Goal: Task Accomplishment & Management: Manage account settings

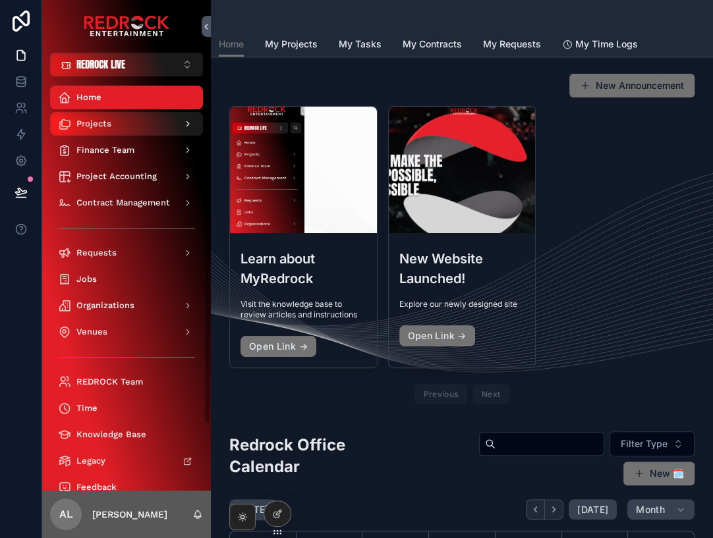
click at [138, 129] on div "Projects" at bounding box center [126, 123] width 137 height 21
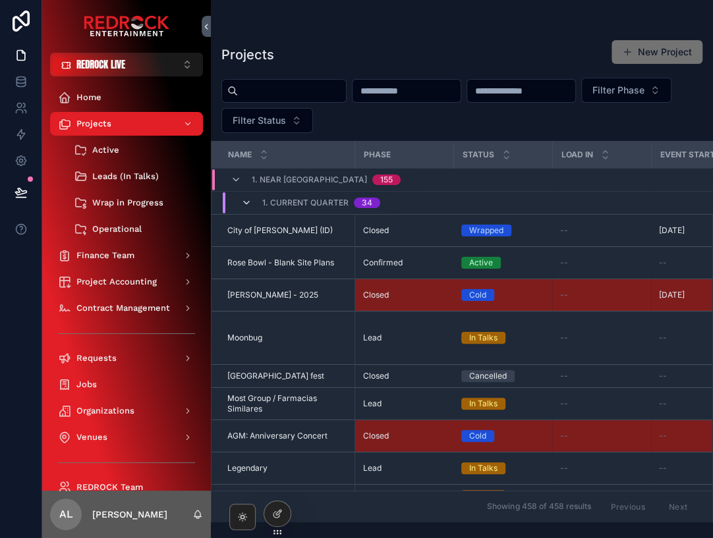
click at [247, 198] on icon "scrollable content" at bounding box center [246, 203] width 11 height 11
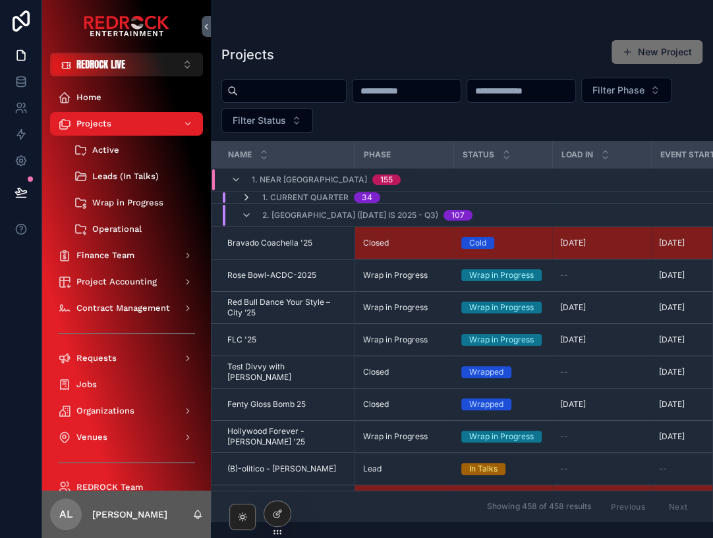
click at [248, 194] on icon "scrollable content" at bounding box center [246, 197] width 11 height 11
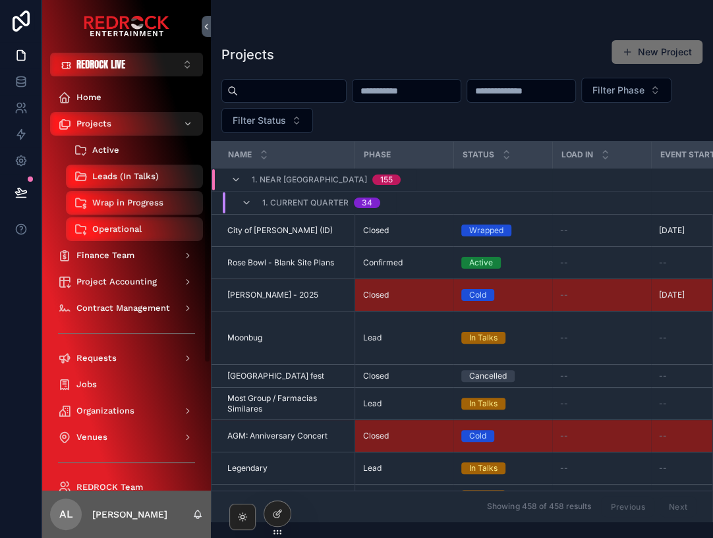
click at [108, 150] on span "Active" at bounding box center [105, 150] width 27 height 11
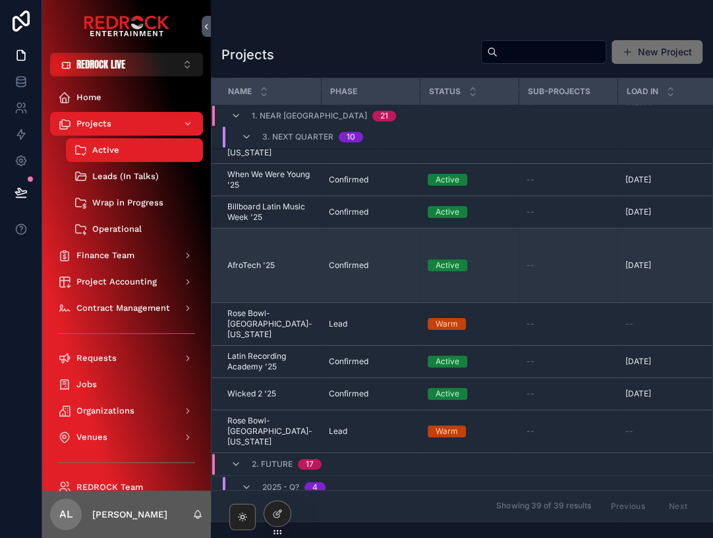
scroll to position [573, 0]
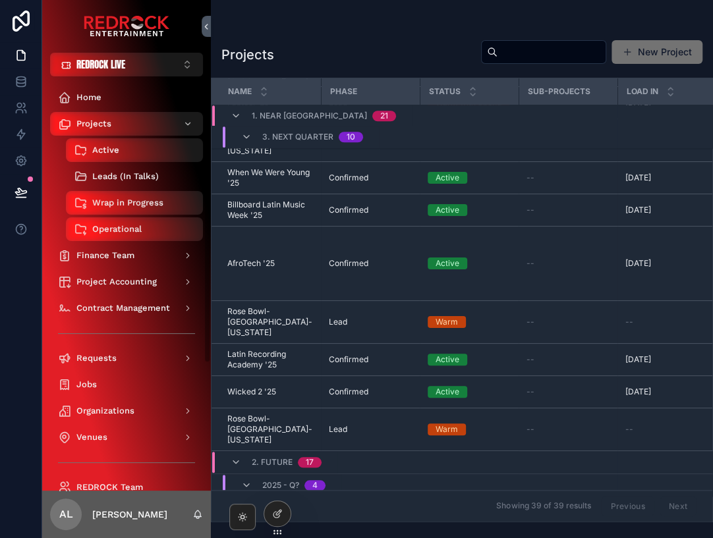
click at [125, 175] on span "Leads (In Talks)" at bounding box center [125, 176] width 67 height 11
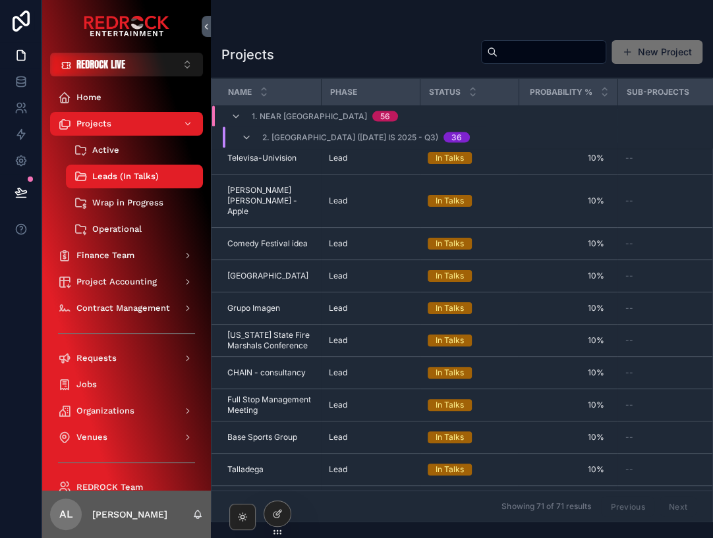
scroll to position [1445, 0]
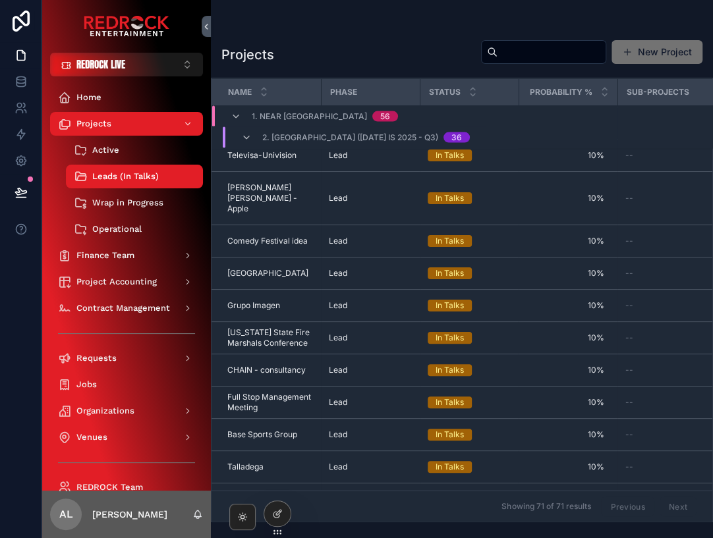
click at [498, 53] on input "scrollable content" at bounding box center [552, 52] width 108 height 18
type input "****"
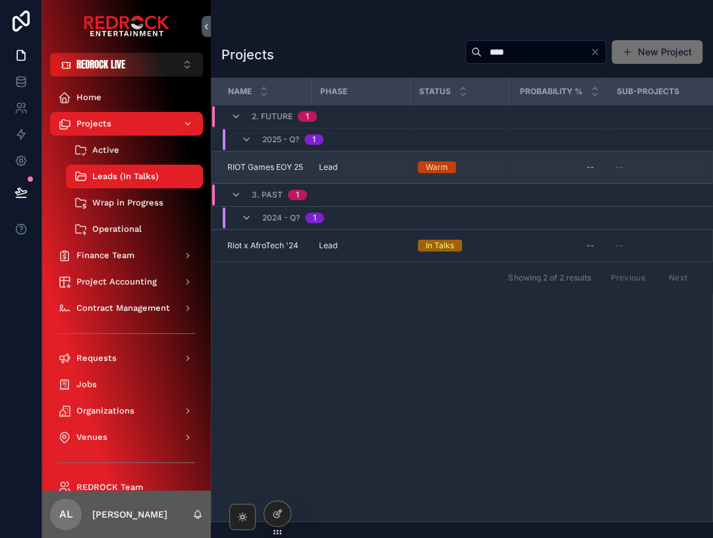
click at [262, 163] on span "RIOT Games EOY 25" at bounding box center [265, 167] width 76 height 11
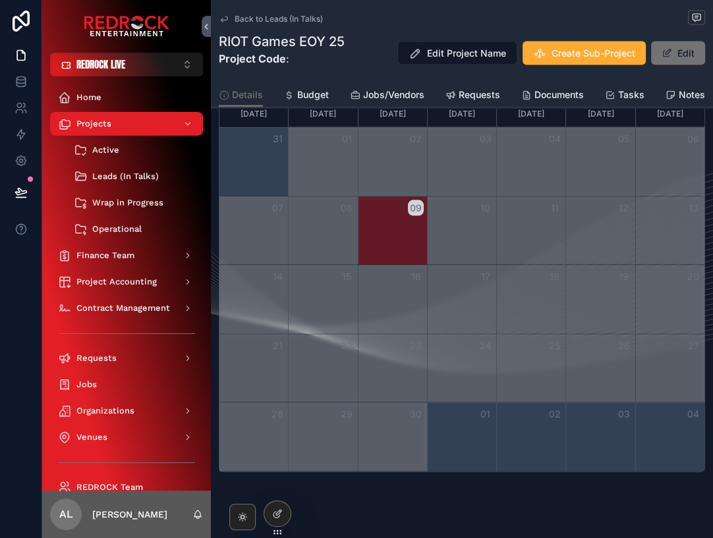
scroll to position [1444, 0]
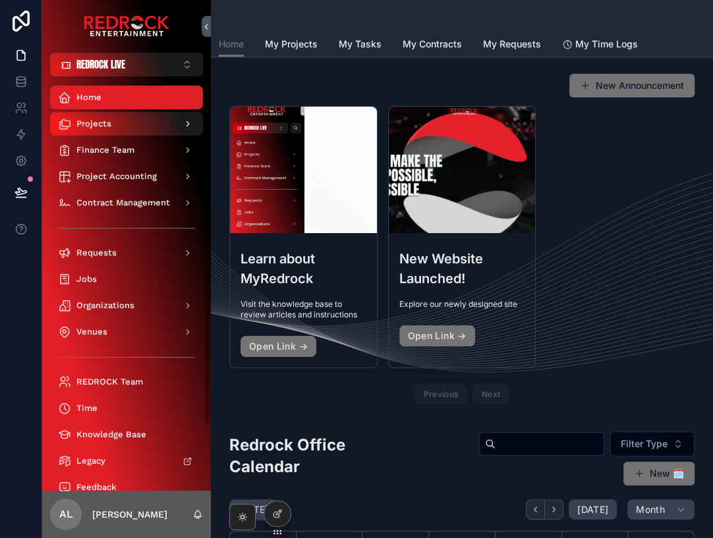
click at [120, 123] on div "Projects" at bounding box center [126, 123] width 137 height 21
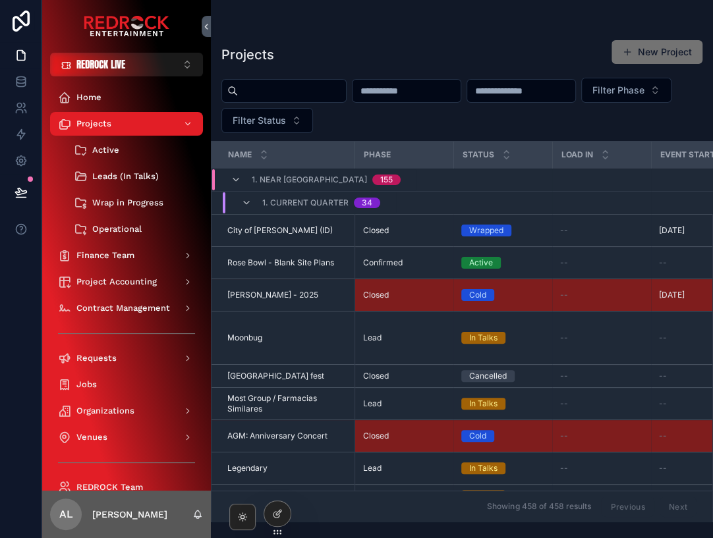
click at [273, 98] on input "scrollable content" at bounding box center [292, 91] width 108 height 18
type input "**********"
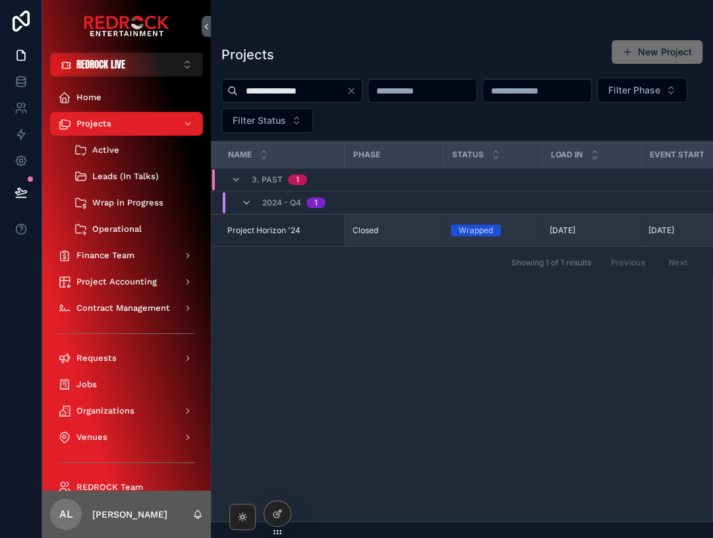
click at [287, 236] on span "Project Horizon '24" at bounding box center [263, 230] width 73 height 11
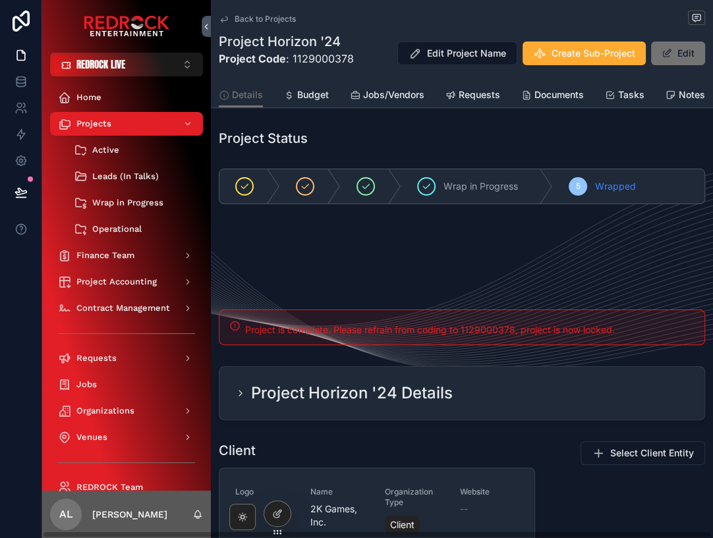
scroll to position [7, 0]
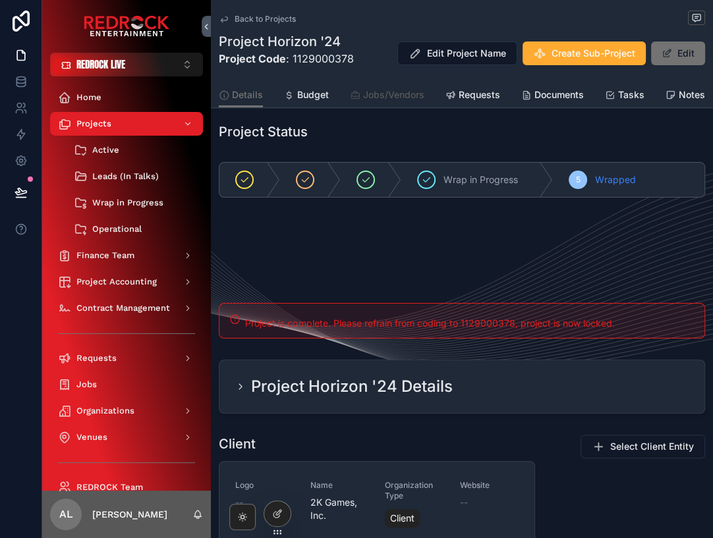
click at [382, 93] on span "Jobs/Vendors" at bounding box center [393, 94] width 61 height 13
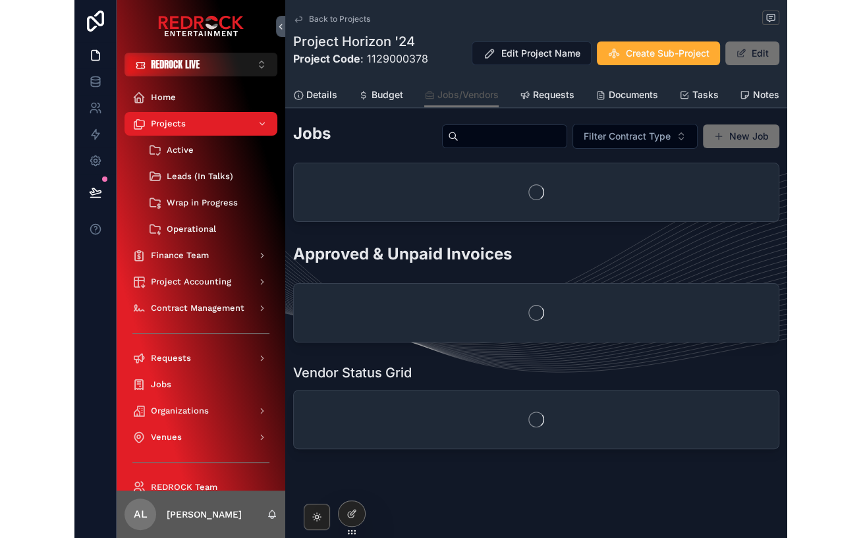
scroll to position [5, 0]
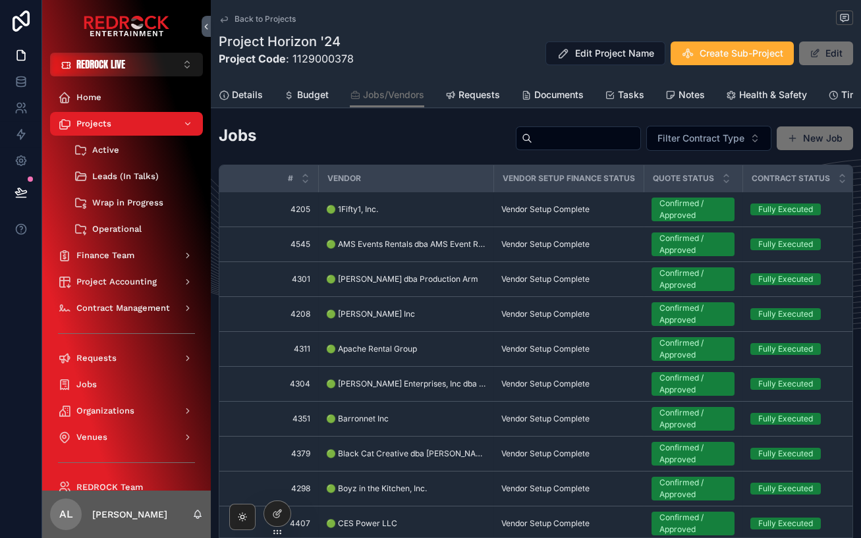
click at [533, 144] on input "scrollable content" at bounding box center [587, 138] width 108 height 18
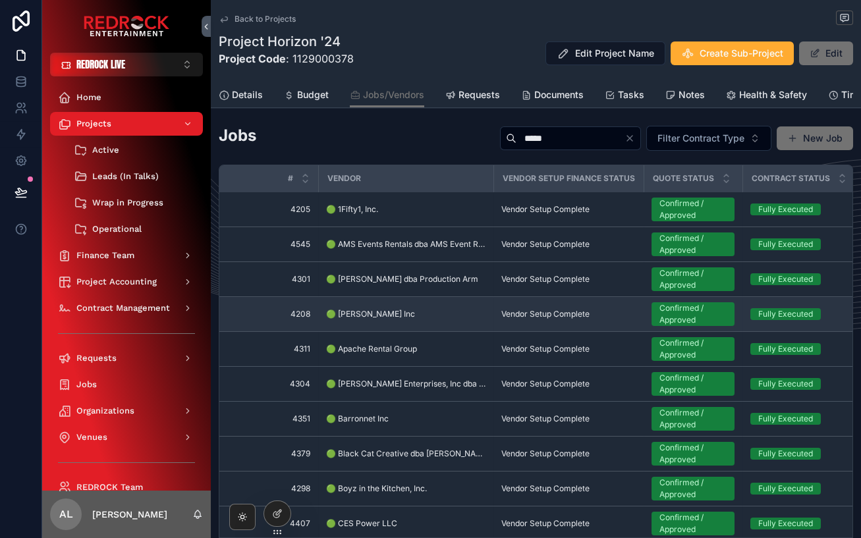
type input "*****"
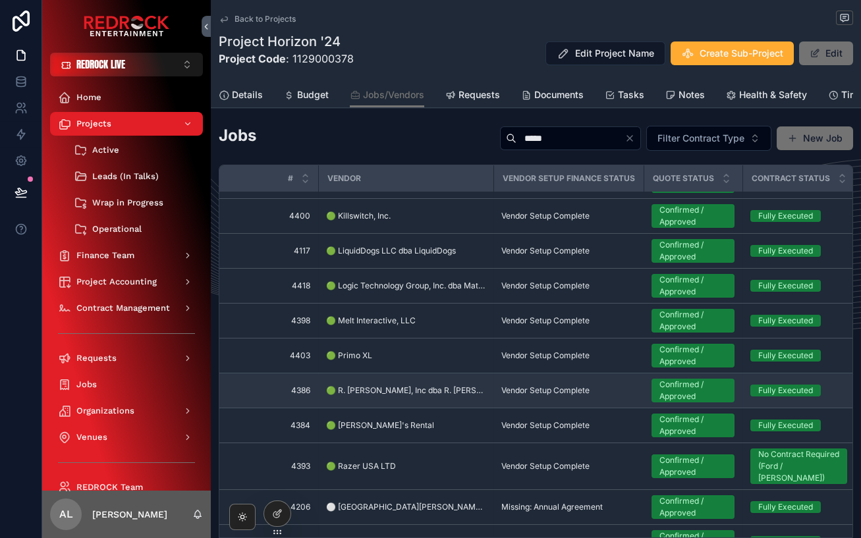
scroll to position [838, 0]
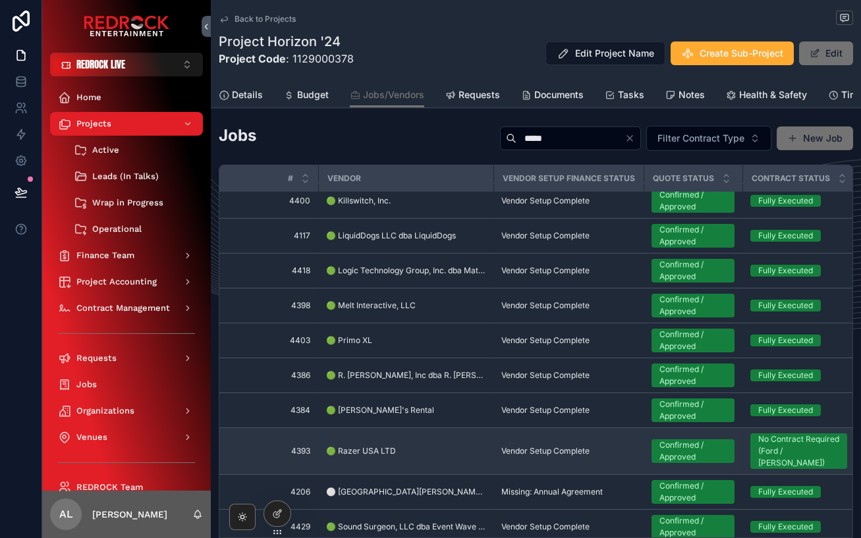
click at [349, 446] on span "🟢 Razer USA LTD" at bounding box center [361, 451] width 70 height 11
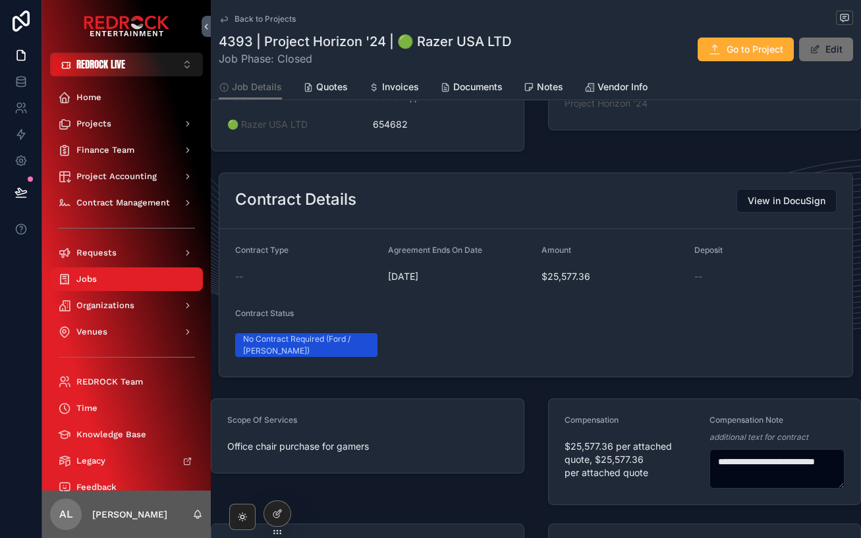
scroll to position [212, 0]
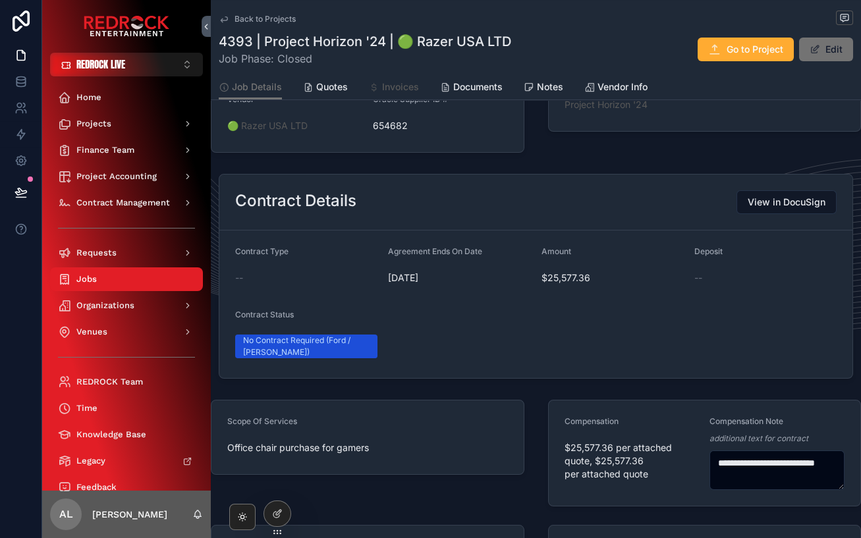
click at [395, 81] on span "Invoices" at bounding box center [400, 86] width 37 height 13
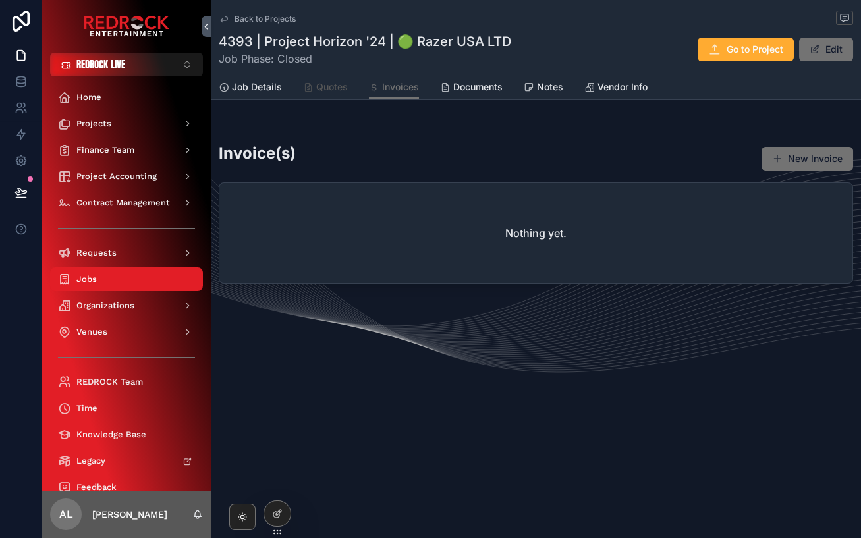
drag, startPoint x: 343, startPoint y: 86, endPoint x: 304, endPoint y: 94, distance: 40.2
click at [343, 87] on span "Quotes" at bounding box center [332, 86] width 32 height 13
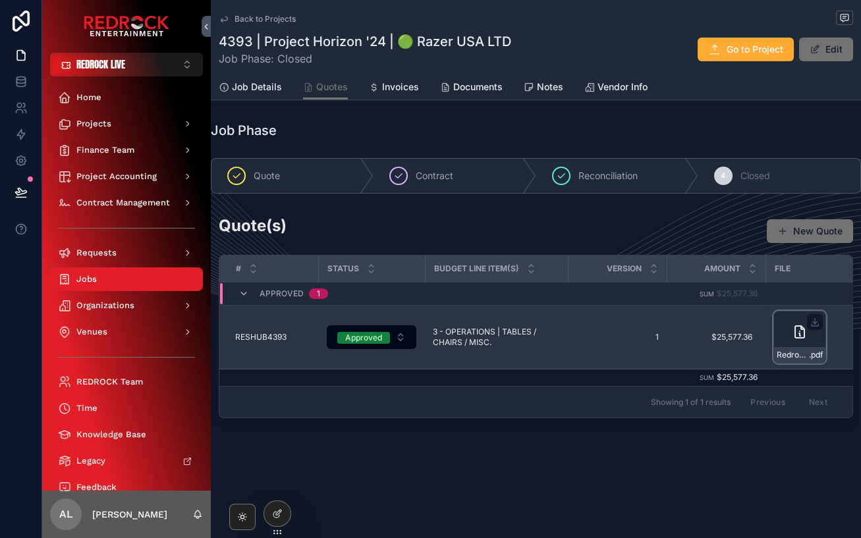
click at [713, 328] on div "Redrock-Ent-invoice .pdf" at bounding box center [800, 337] width 53 height 53
